Goal: Transaction & Acquisition: Purchase product/service

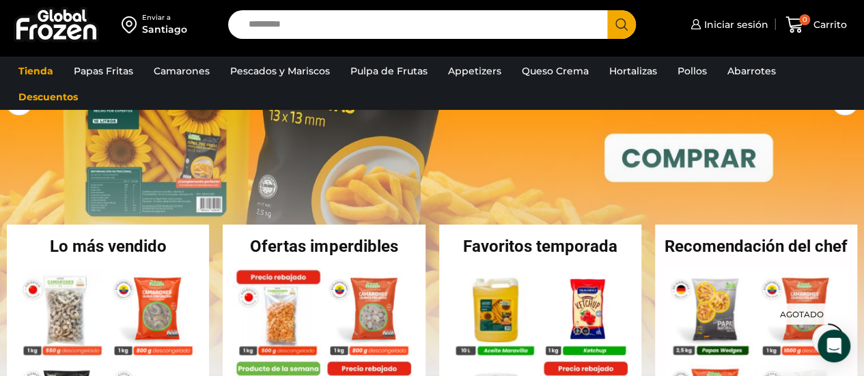
scroll to position [169, 0]
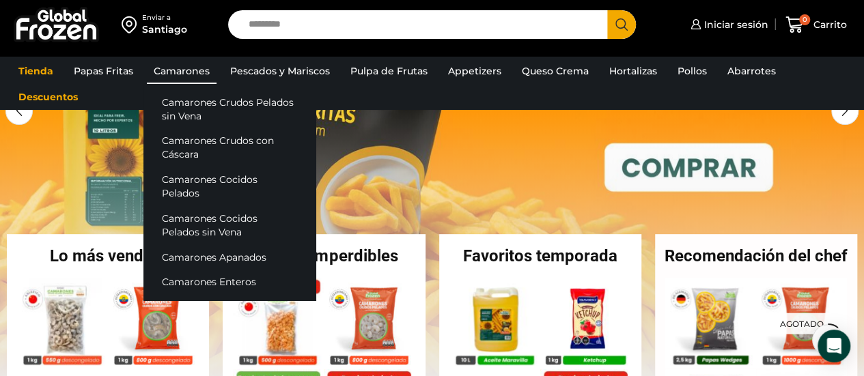
click at [192, 68] on link "Camarones" at bounding box center [182, 71] width 70 height 26
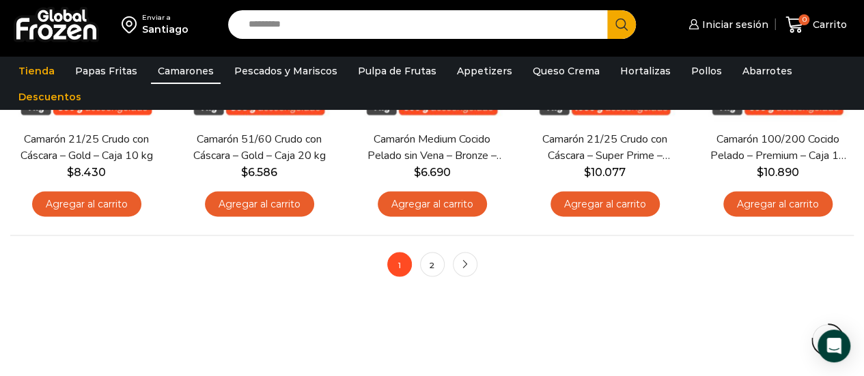
scroll to position [1092, 0]
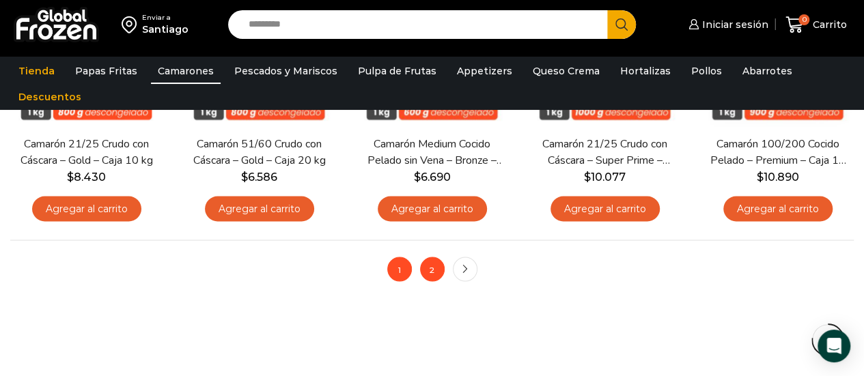
click at [436, 259] on link "2" at bounding box center [432, 269] width 25 height 25
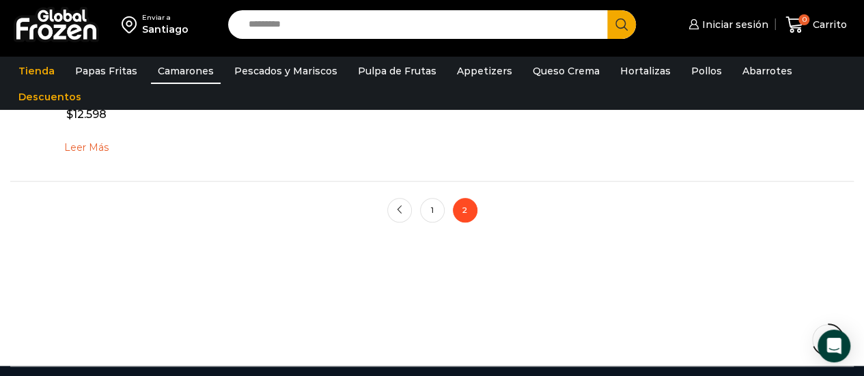
scroll to position [585, 0]
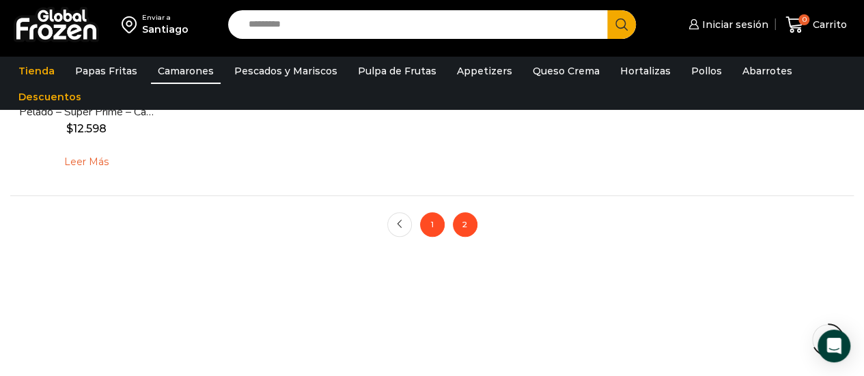
click at [432, 222] on link "1" at bounding box center [432, 224] width 25 height 25
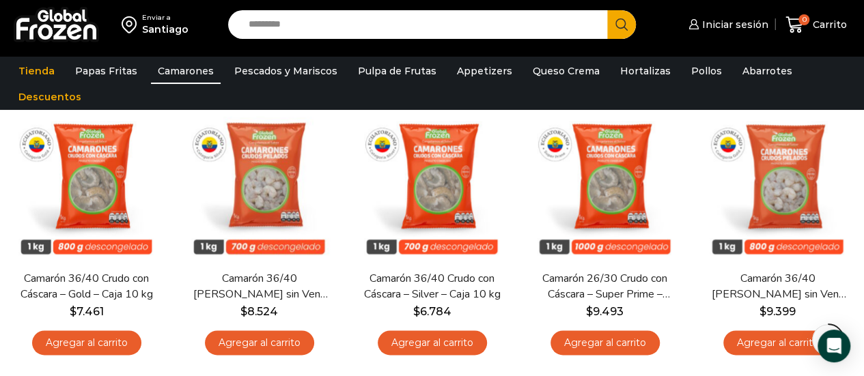
scroll to position [684, 0]
